Goal: Task Accomplishment & Management: Use online tool/utility

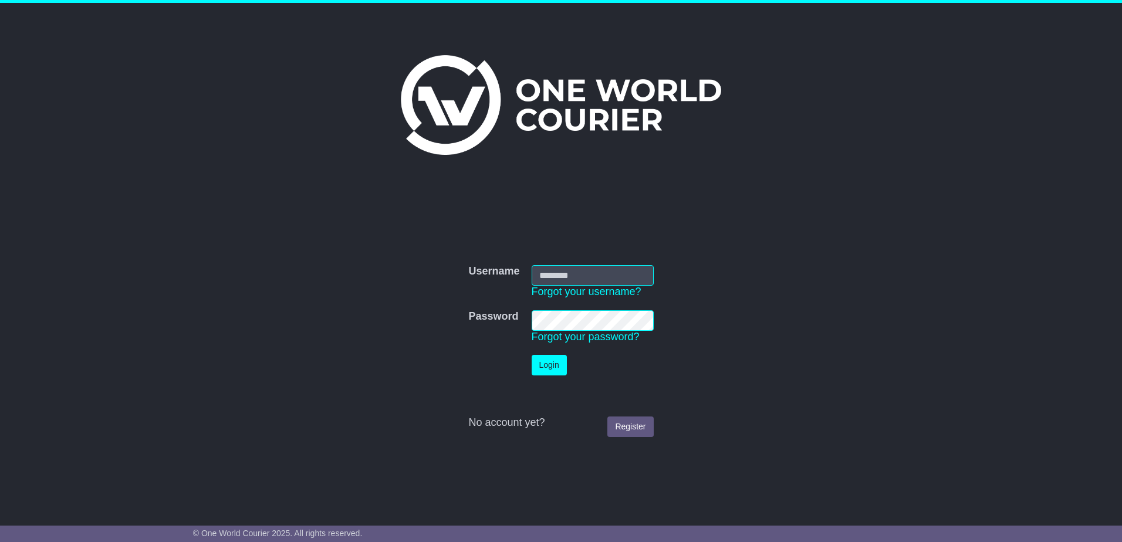
type input "**********"
click at [556, 371] on button "Login" at bounding box center [549, 365] width 35 height 21
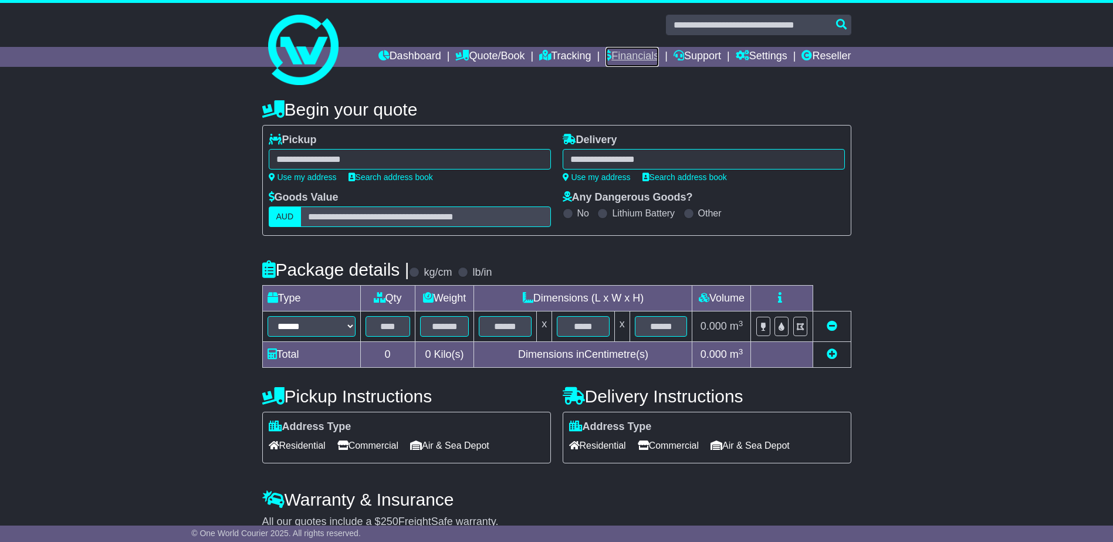
click at [642, 58] on link "Financials" at bounding box center [631, 57] width 53 height 20
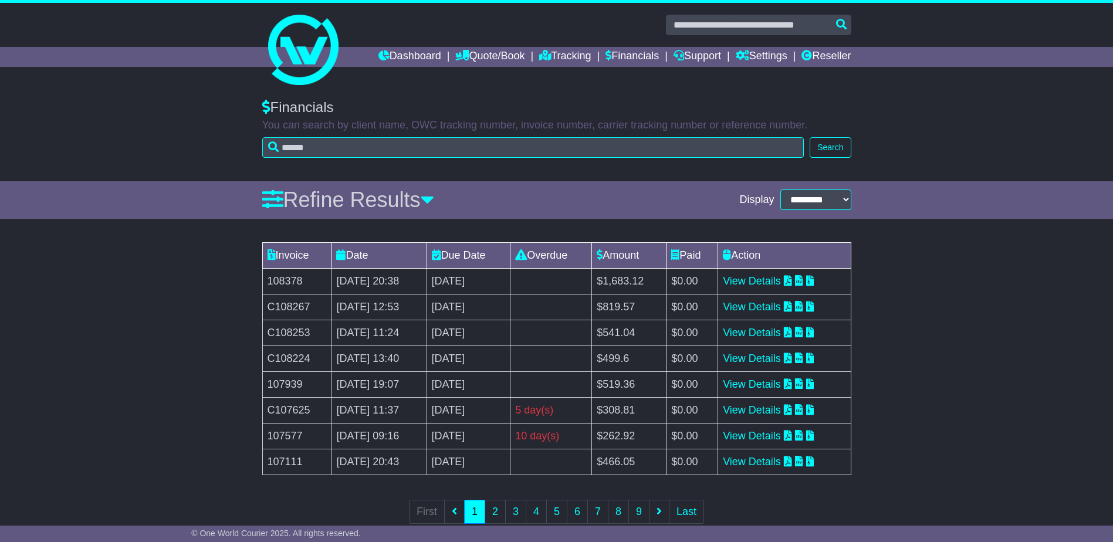
click at [742, 274] on td "View Details" at bounding box center [784, 281] width 133 height 26
click at [759, 276] on link "View Details" at bounding box center [752, 281] width 58 height 12
click at [548, 56] on link "Tracking" at bounding box center [565, 57] width 52 height 20
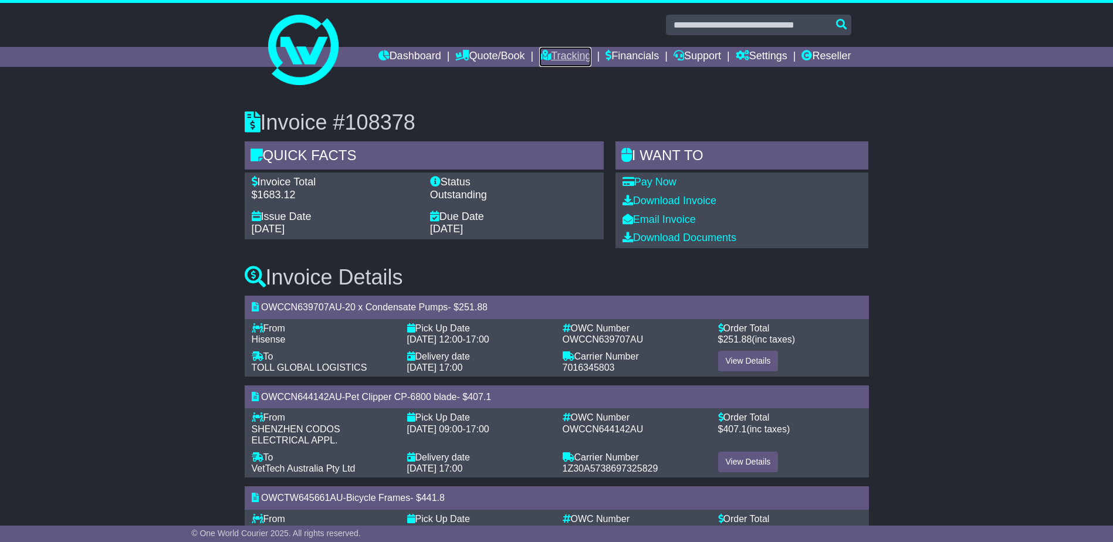
click at [557, 57] on link "Tracking" at bounding box center [565, 57] width 52 height 20
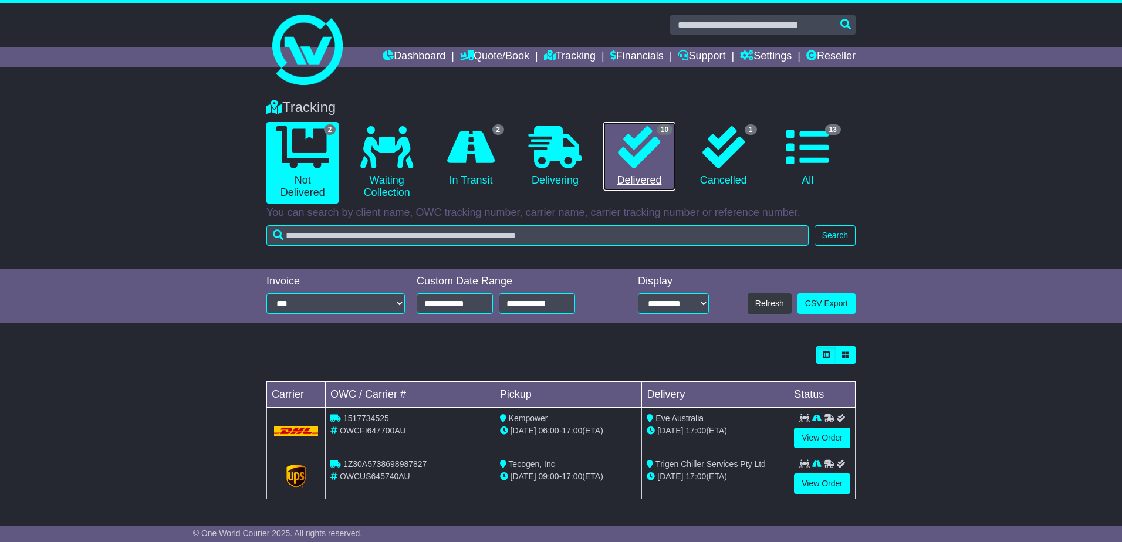
click at [654, 151] on icon at bounding box center [639, 147] width 42 height 42
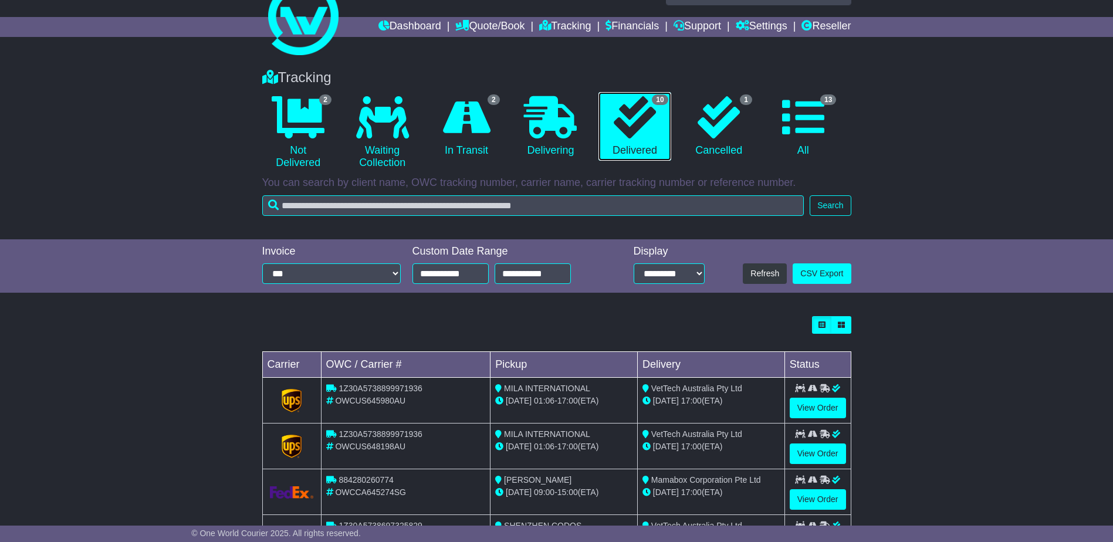
scroll to position [59, 0]
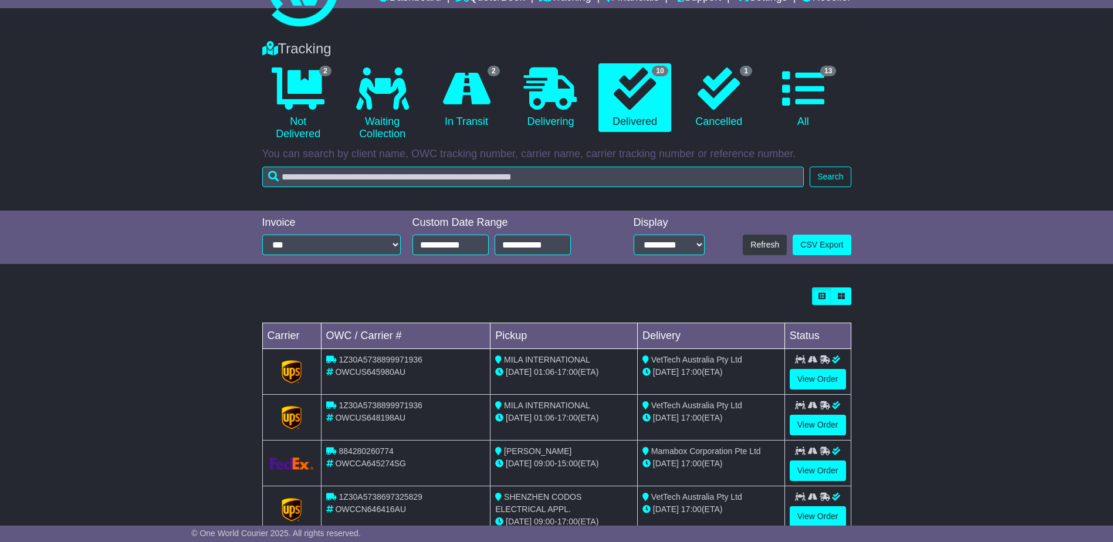
click at [848, 468] on td "View Order" at bounding box center [817, 464] width 66 height 46
click at [819, 469] on link "View Order" at bounding box center [818, 471] width 56 height 21
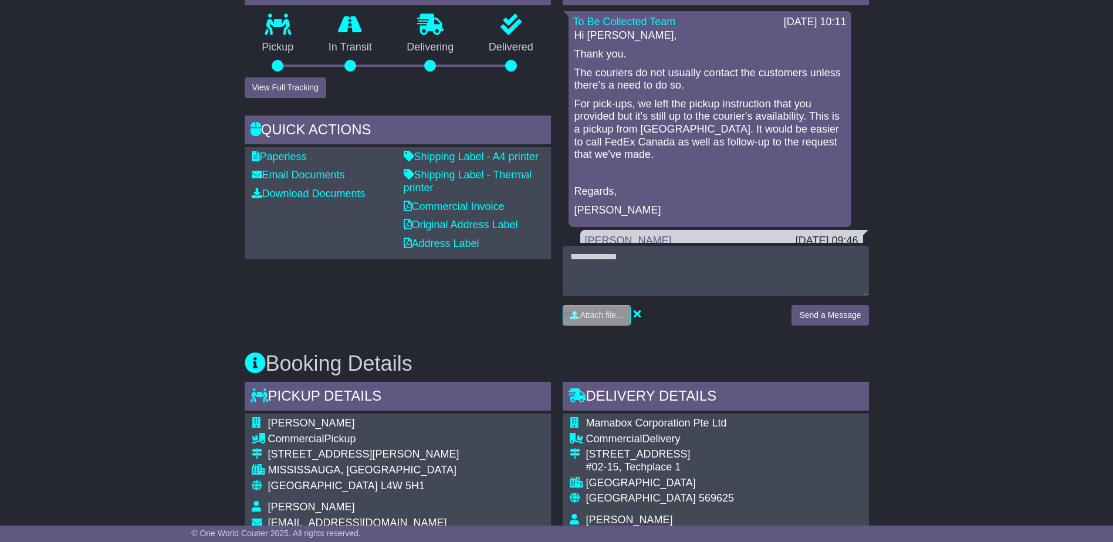
scroll to position [352, 0]
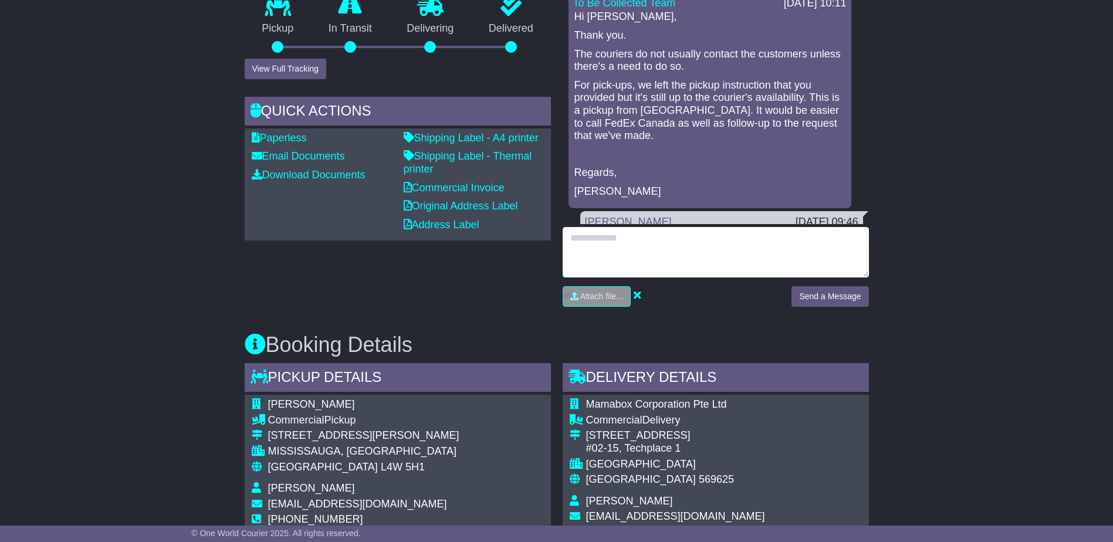
click at [603, 241] on textarea at bounding box center [716, 252] width 306 height 50
type textarea "**********"
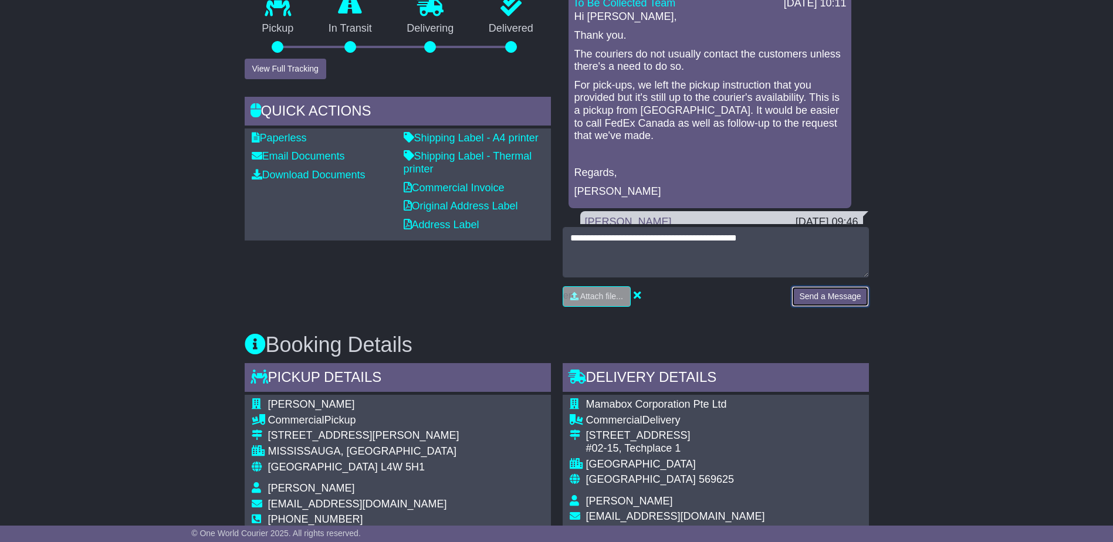
click at [823, 289] on button "Send a Message" at bounding box center [829, 296] width 77 height 21
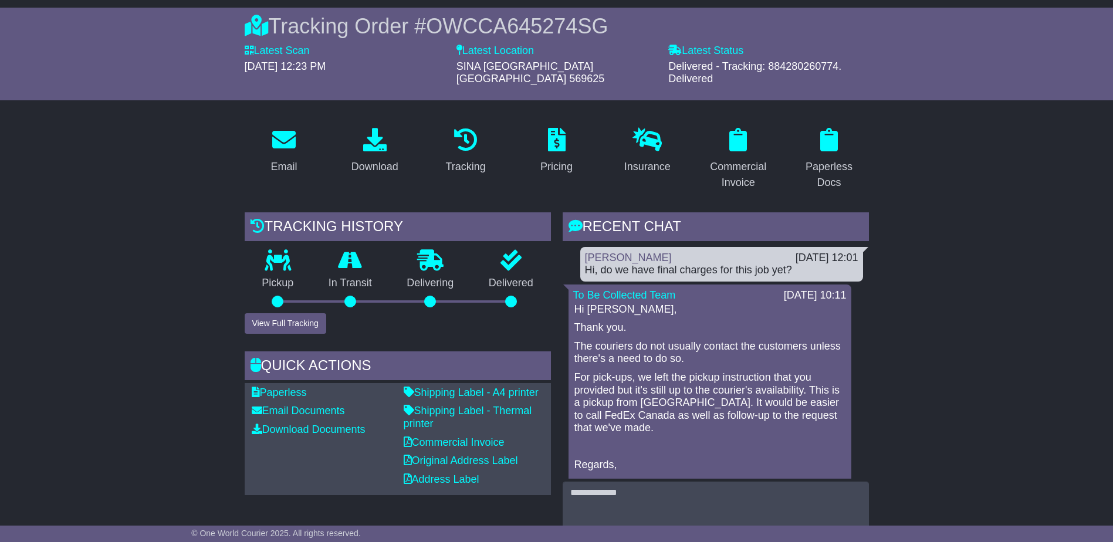
scroll to position [0, 0]
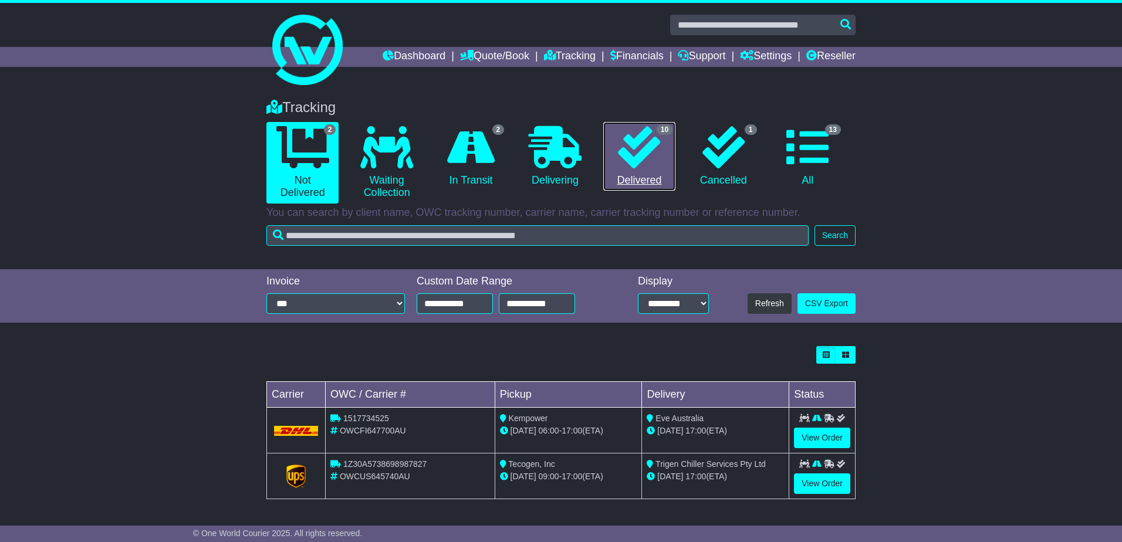
click at [626, 167] on icon at bounding box center [639, 147] width 42 height 42
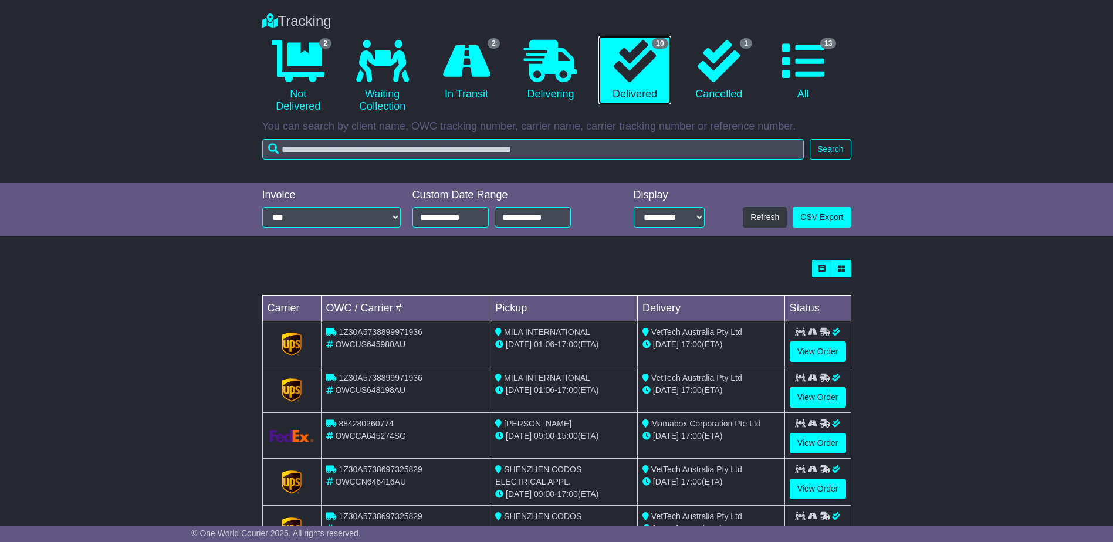
scroll to position [117, 0]
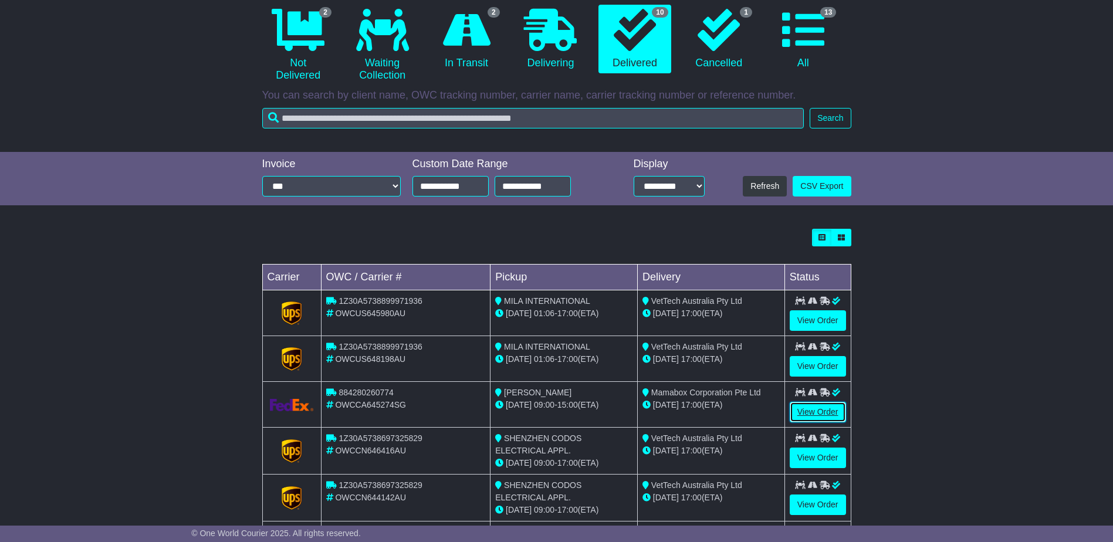
click at [834, 403] on link "View Order" at bounding box center [818, 412] width 56 height 21
